Goal: Transaction & Acquisition: Purchase product/service

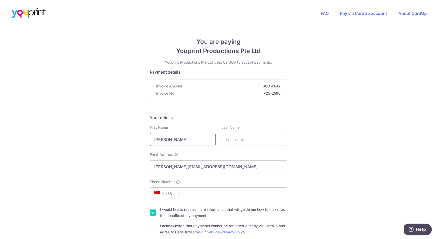
click at [186, 141] on input "[PERSON_NAME]" at bounding box center [183, 139] width 66 height 13
drag, startPoint x: 193, startPoint y: 142, endPoint x: 107, endPoint y: 142, distance: 86.0
click at [249, 141] on input "text" at bounding box center [255, 139] width 66 height 13
drag, startPoint x: 163, startPoint y: 166, endPoint x: 125, endPoint y: 161, distance: 39.0
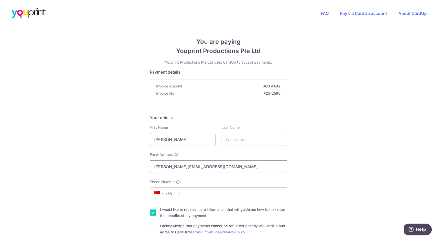
drag, startPoint x: 227, startPoint y: 165, endPoint x: 77, endPoint y: 166, distance: 150.0
type input "[EMAIL_ADDRESS][DOMAIN_NAME]"
click at [238, 139] on input "text" at bounding box center [255, 139] width 66 height 13
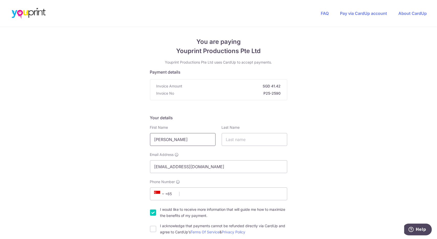
drag, startPoint x: 188, startPoint y: 142, endPoint x: 83, endPoint y: 139, distance: 104.2
type input "[PERSON_NAME]"
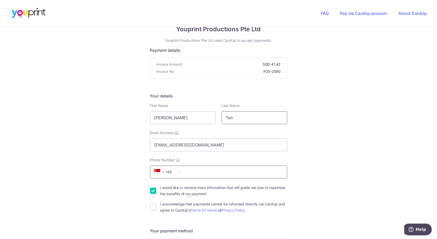
scroll to position [26, 0]
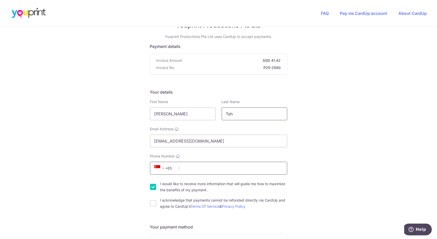
type input "Teh"
click at [194, 167] on input "Phone Number" at bounding box center [218, 168] width 137 height 13
type input "91197593"
click at [157, 185] on div "I would like to receive more information that will guide me how to maximize the…" at bounding box center [218, 187] width 137 height 12
click at [156, 187] on div "I would like to receive more information that will guide me how to maximize the…" at bounding box center [218, 187] width 137 height 12
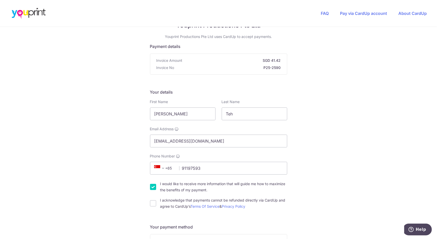
click at [153, 187] on input "I would like to receive more information that will guide me how to maximize the…" at bounding box center [153, 187] width 6 height 6
checkbox input "false"
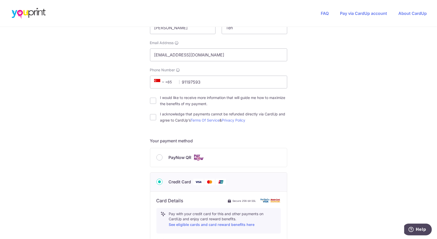
scroll to position [154, 0]
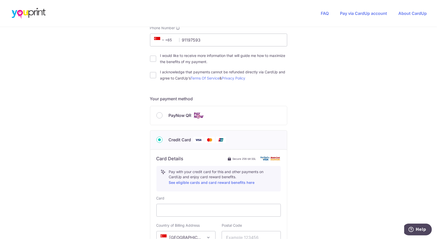
click at [177, 115] on span "PayNow QR" at bounding box center [180, 115] width 23 height 6
click at [163, 115] on input "PayNow QR" at bounding box center [159, 115] width 6 height 6
radio input "true"
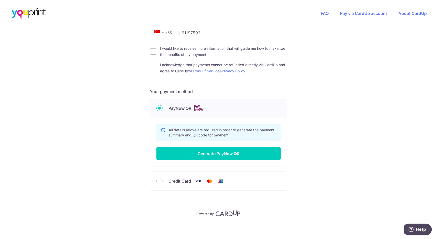
scroll to position [161, 0]
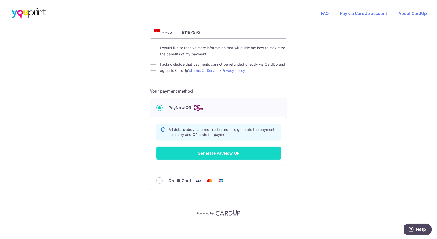
click at [222, 150] on button "Generate PayNow QR" at bounding box center [218, 152] width 124 height 13
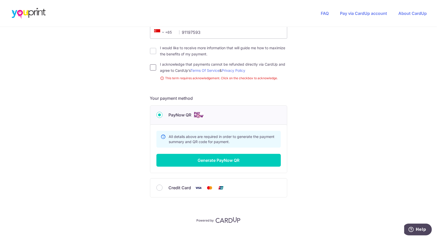
click at [154, 66] on input "I acknowledge that payments cannot be refunded directly via CardUp and agree to…" at bounding box center [153, 67] width 6 height 6
checkbox input "true"
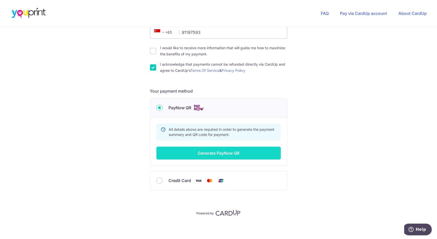
click at [216, 150] on button "Generate PayNow QR" at bounding box center [218, 152] width 124 height 13
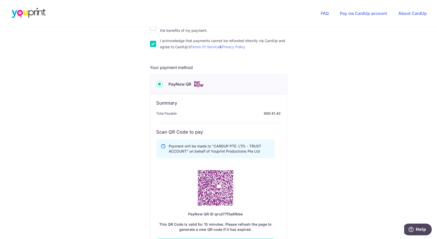
scroll to position [264, 0]
